Goal: Answer question/provide support: Answer question/provide support

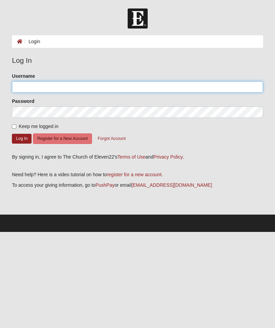
click at [72, 86] on input "Username" at bounding box center [137, 87] width 251 height 12
type input "micbuc"
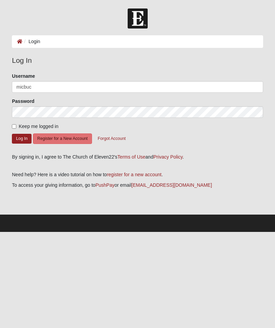
click at [24, 139] on button "Log In" at bounding box center [22, 139] width 20 height 10
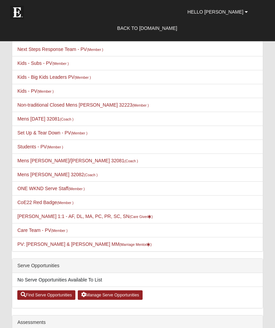
scroll to position [261, 0]
click at [60, 217] on link "[PERSON_NAME] 1:1 - AF, DL, MA, PC, PR, SC, SN (Care Giver )" at bounding box center [84, 215] width 135 height 5
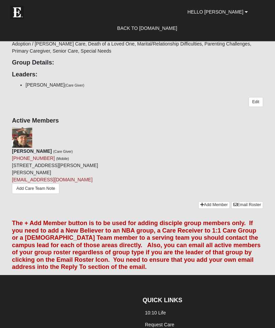
scroll to position [415, 0]
click at [137, 130] on icon at bounding box center [135, 130] width 5 height 5
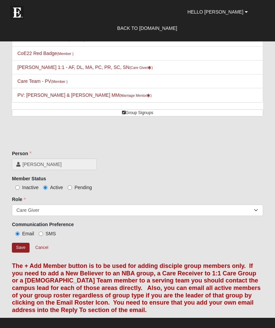
scroll to position [260, 0]
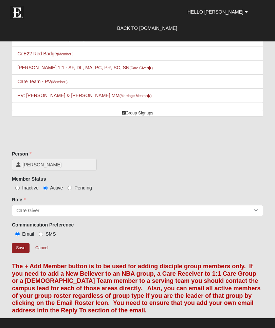
click at [24, 249] on input "Save" at bounding box center [21, 248] width 18 height 10
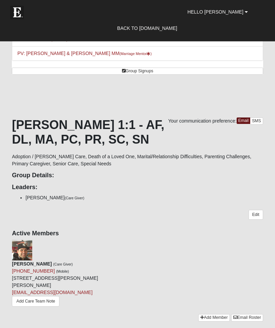
scroll to position [302, 0]
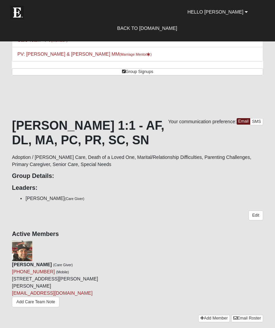
click at [49, 297] on link "Add Care Team Note" at bounding box center [35, 302] width 47 height 11
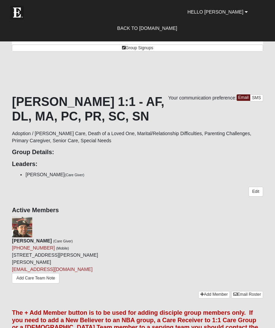
click at [16, 15] on img at bounding box center [17, 13] width 14 height 14
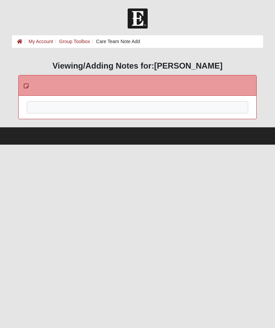
click at [39, 107] on div at bounding box center [137, 116] width 221 height 30
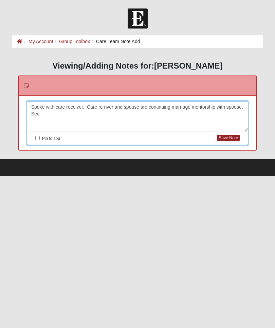
click at [111, 109] on div "Spoke with care receiver. Care re river and spouse are continuing marriage ment…" at bounding box center [137, 116] width 221 height 30
click at [72, 113] on div "Spoke with care receiver. Care receiver and spouse are continuing marriage ment…" at bounding box center [137, 116] width 221 height 30
click at [50, 113] on div "Spoke with care receiver. Care receiver and spouse are continuing marriage ment…" at bounding box center [137, 116] width 221 height 30
click at [233, 136] on button "Save Note" at bounding box center [228, 138] width 23 height 6
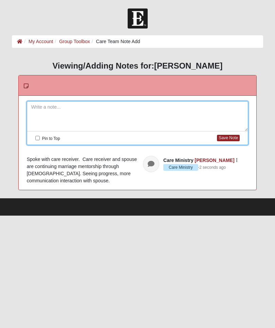
click at [139, 17] on img at bounding box center [138, 18] width 20 height 20
